Goal: Information Seeking & Learning: Find specific fact

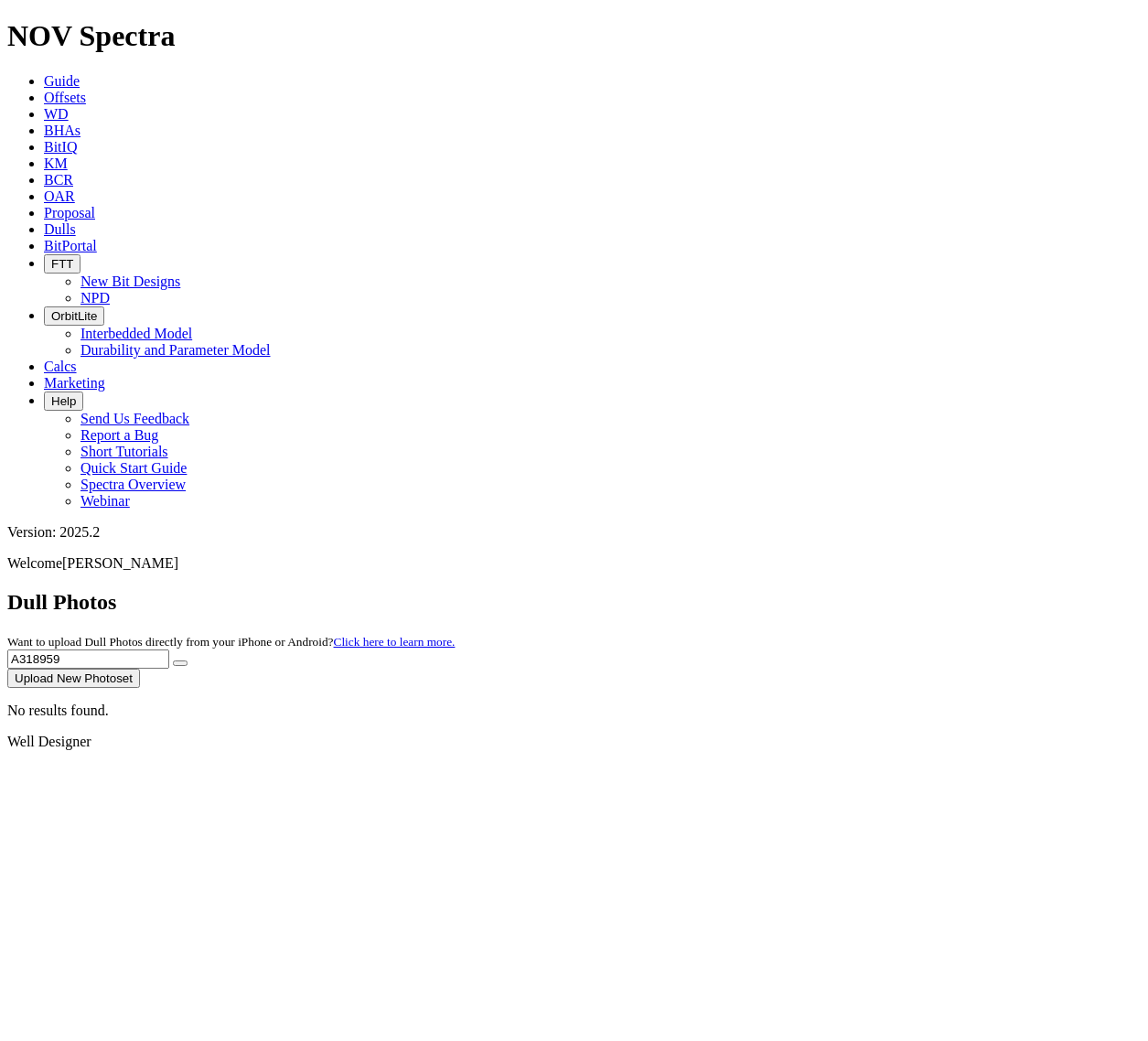
click at [85, 89] on span "Offsets" at bounding box center [65, 97] width 42 height 16
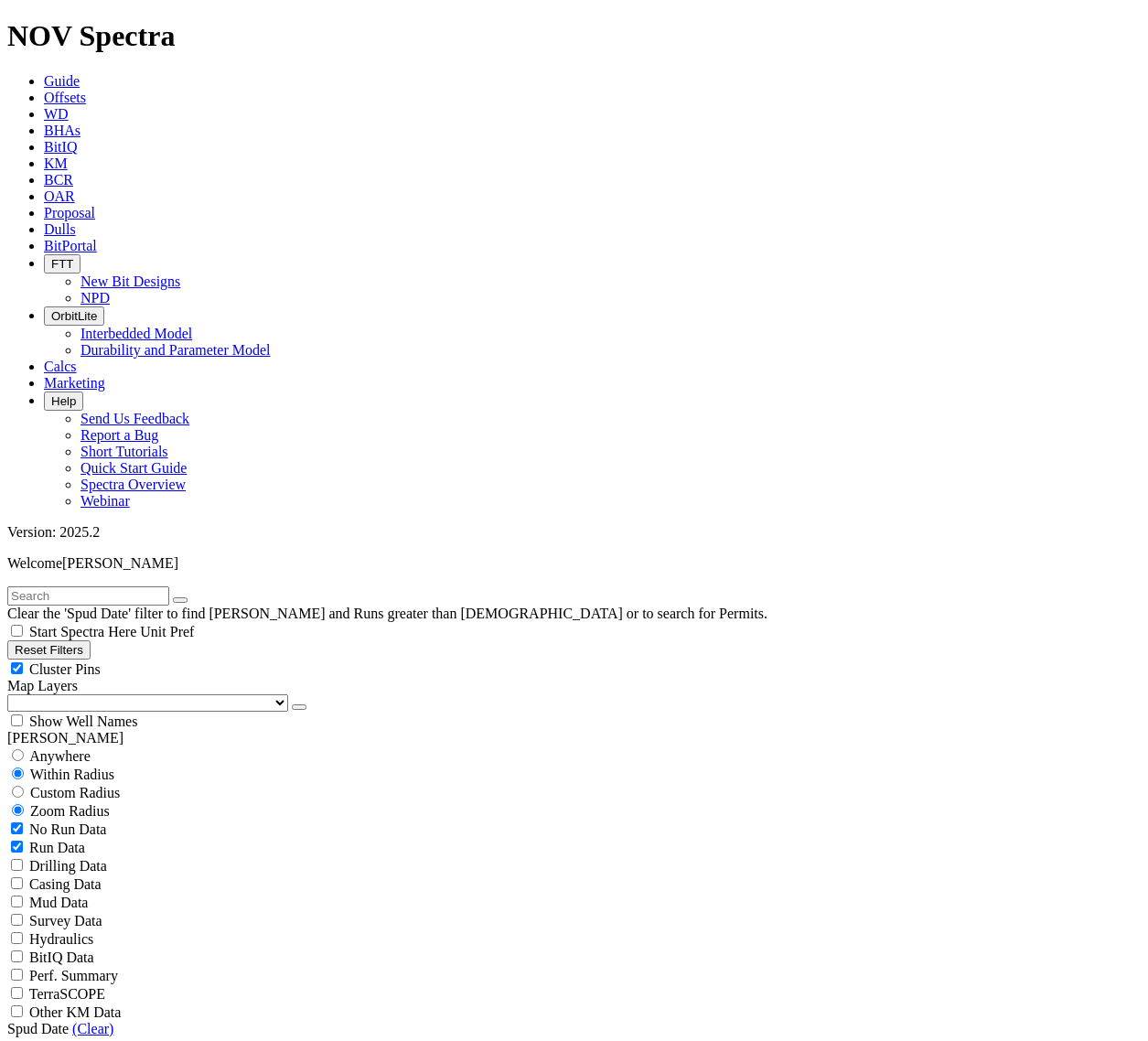
drag, startPoint x: 113, startPoint y: 88, endPoint x: 1111, endPoint y: 119, distance: 998.5
click at [113, 586] on input "text" at bounding box center [88, 596] width 162 height 19
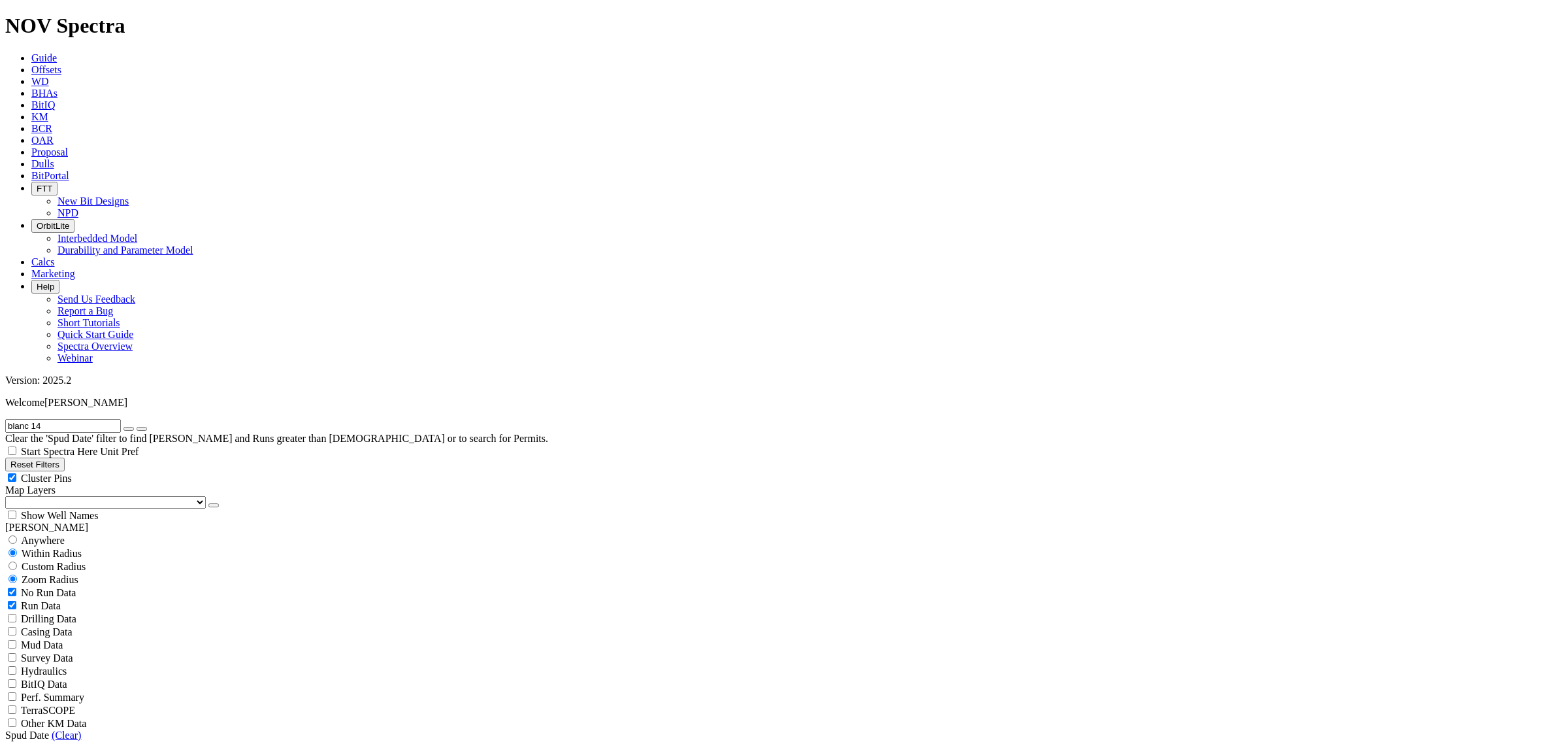
type input "blanc 14"
click at [37, 534] on span "Anywhere" at bounding box center [42, 540] width 44 height 11
radio input "true"
radio input "false"
click at [47, 419] on input "blanc 14" at bounding box center [63, 426] width 115 height 13
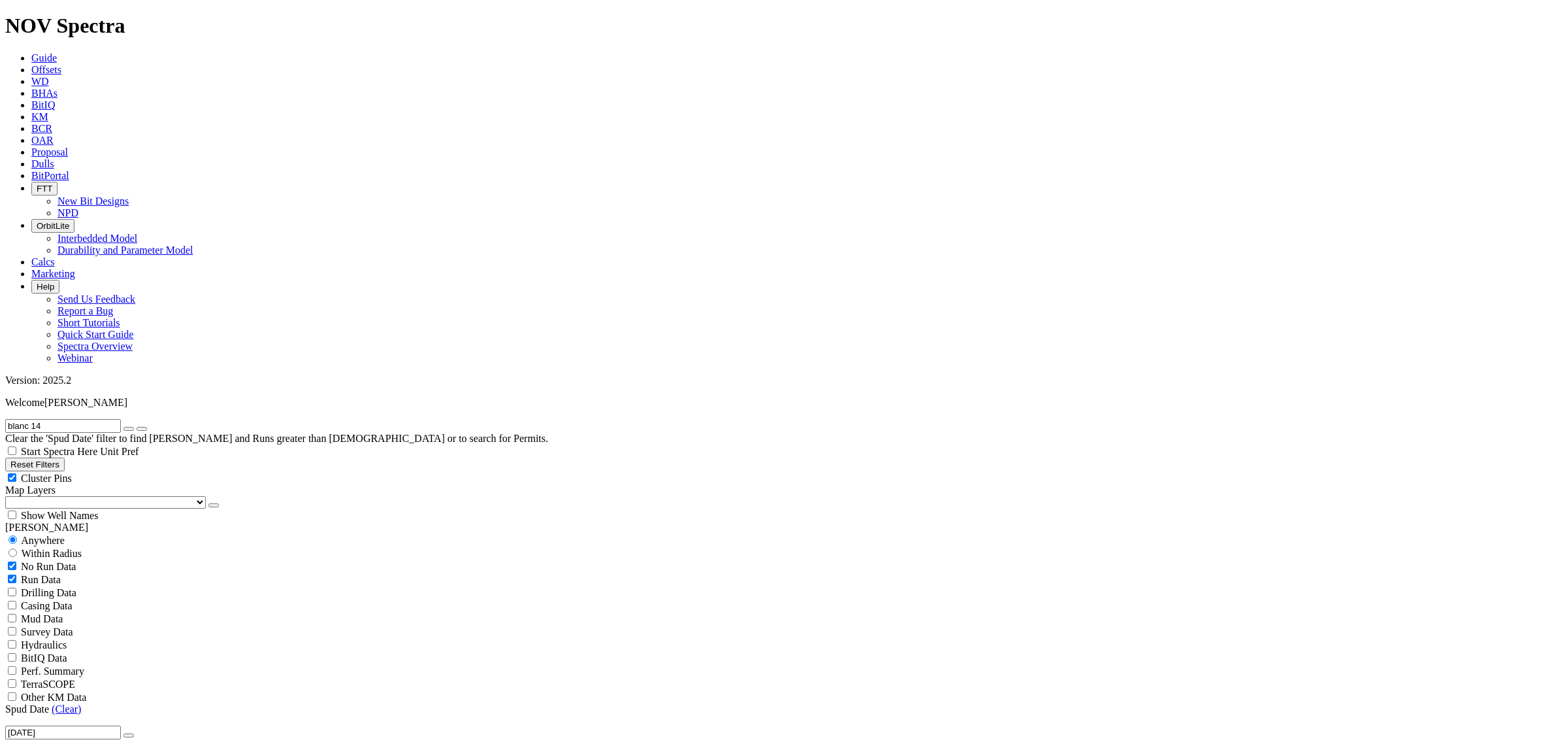
click at [83, 419] on input "blanc 14" at bounding box center [63, 426] width 115 height 13
type input "blanc 14b4"
